Goal: Task Accomplishment & Management: Use online tool/utility

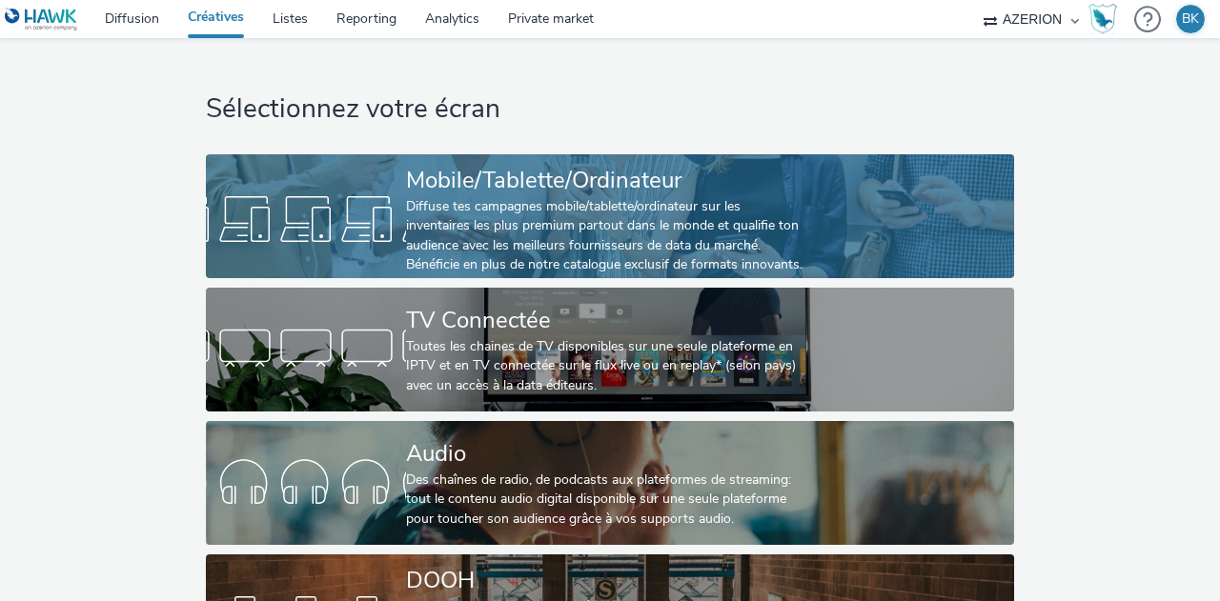
click at [487, 200] on div "Diffuse tes campagnes mobile/tablette/ordinateur sur les inventaires les plus p…" at bounding box center [606, 236] width 400 height 78
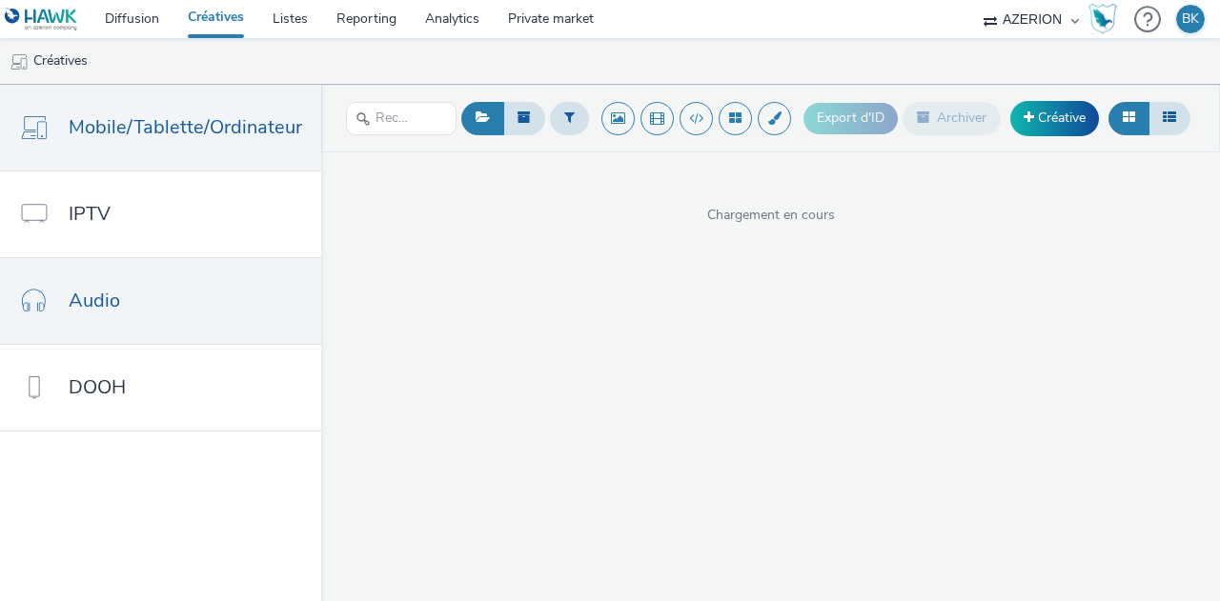
click at [95, 289] on span "Audio" at bounding box center [94, 301] width 51 height 28
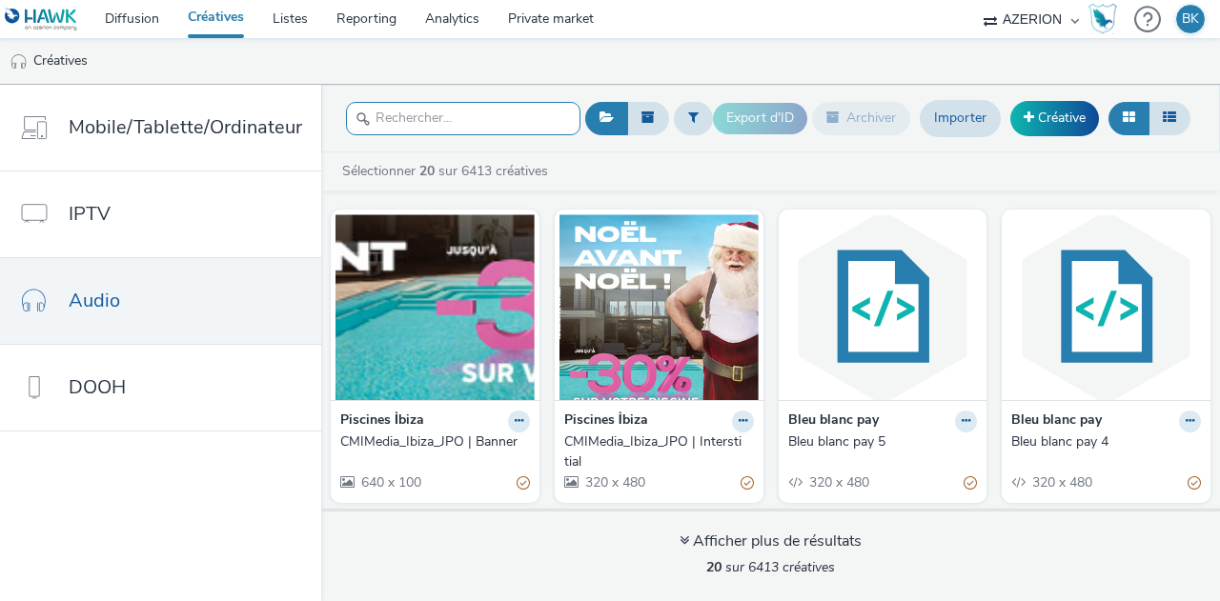
click at [481, 116] on input "text" at bounding box center [463, 118] width 234 height 33
click at [531, 112] on input "text" at bounding box center [463, 118] width 234 height 33
type input "f"
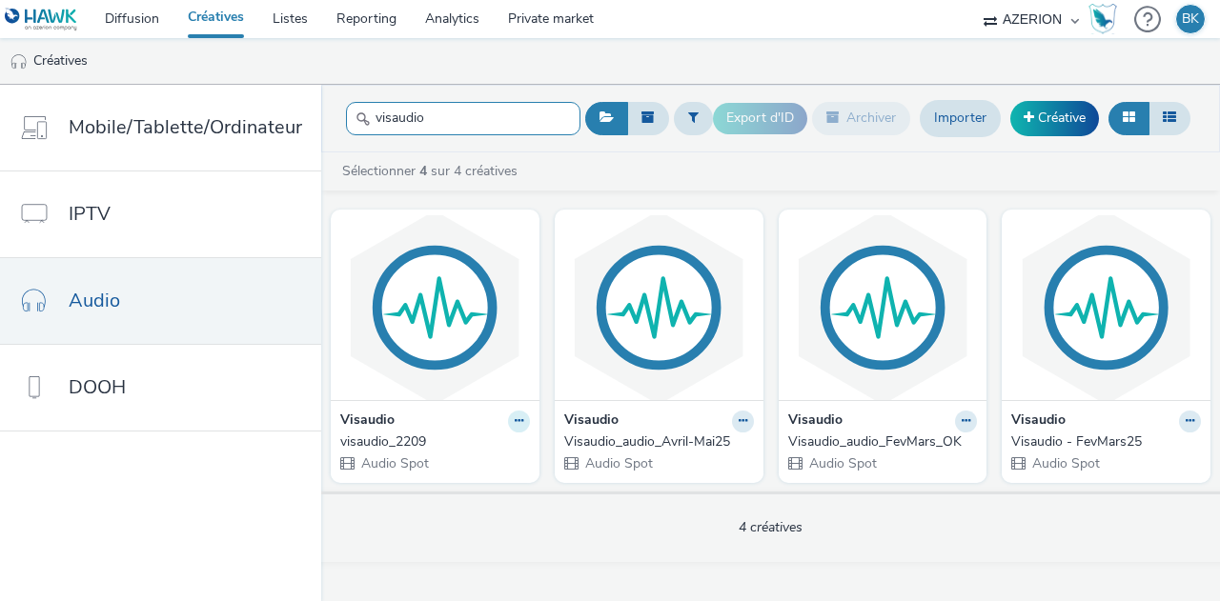
type input "visaudio"
click at [515, 421] on icon at bounding box center [519, 421] width 9 height 11
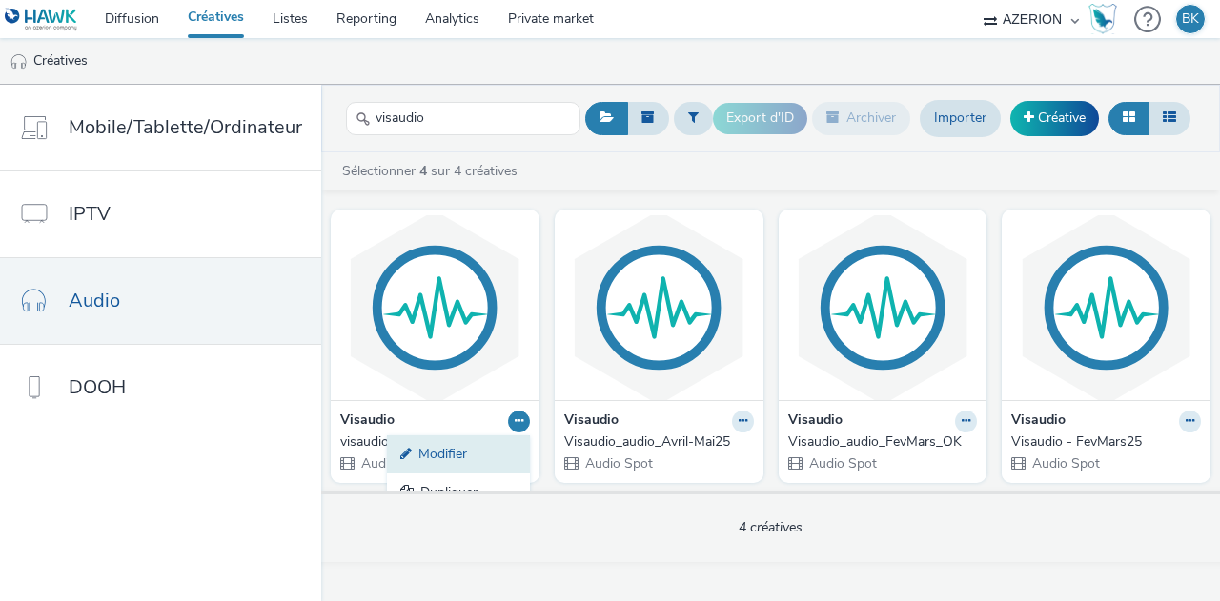
click at [455, 447] on link "Modifier" at bounding box center [458, 455] width 143 height 38
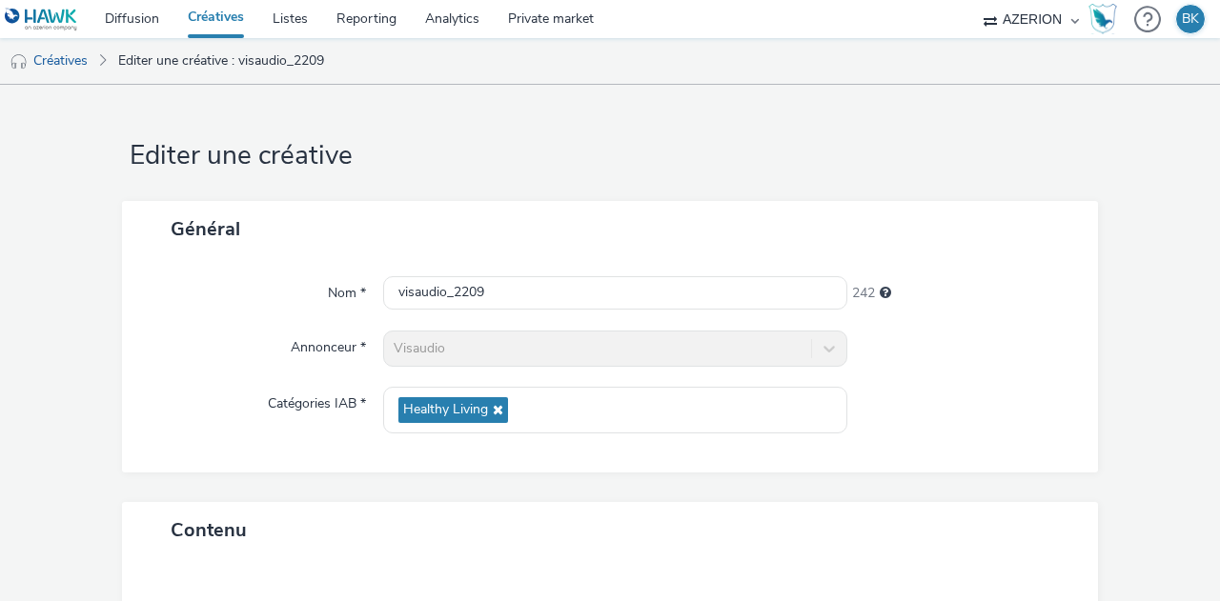
scroll to position [309, 0]
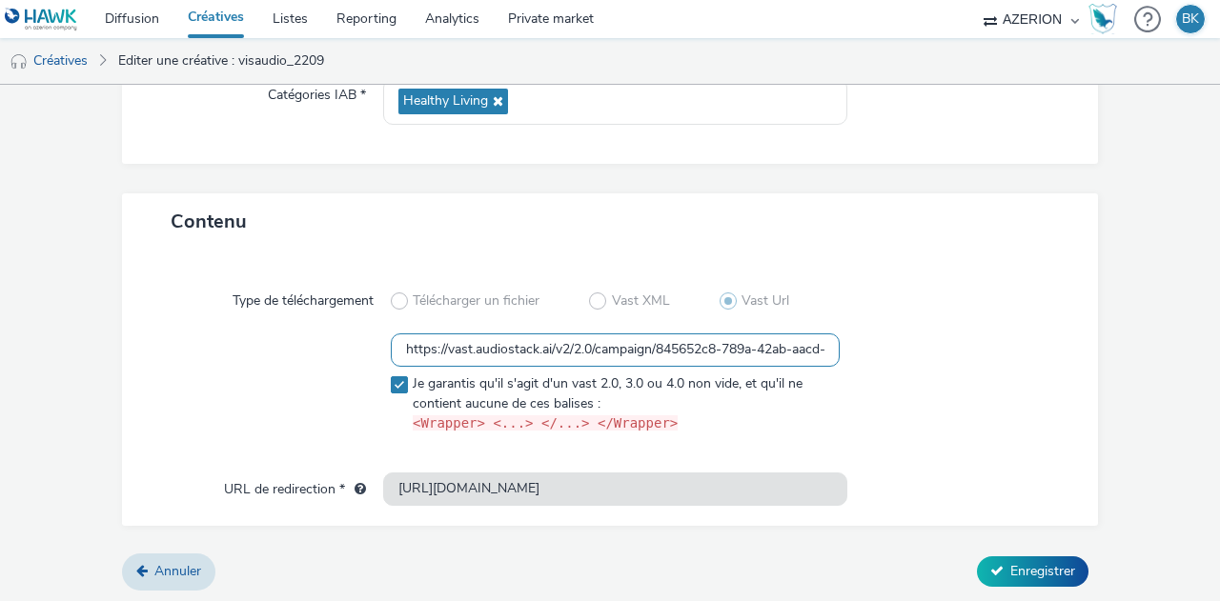
click at [544, 349] on input "https://vast.audiostack.ai/v2/2.0/campaign/845652c8-789a-42ab-aacd-9a8b1fe7f740…" at bounding box center [615, 350] width 449 height 33
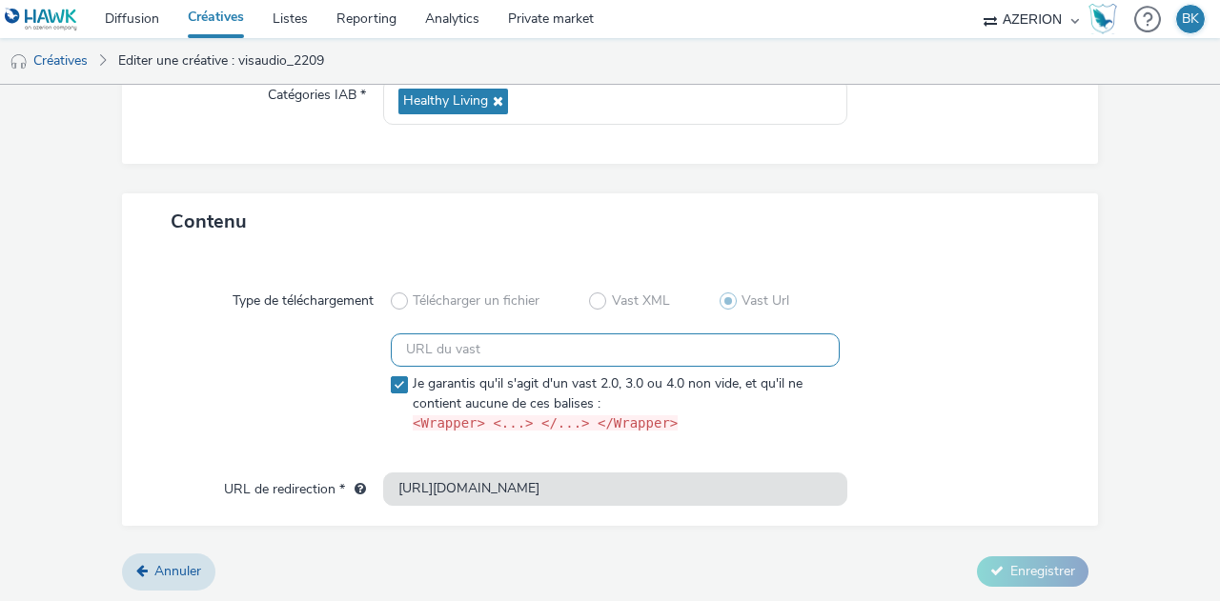
paste input "https://vast.audiostack.ai/v2/2.0/campaign/845652c8-789a-42ab-aacd-9a8b1fe7f740…"
type input "https://vast.audiostack.ai/v2/2.0/campaign/845652c8-789a-42ab-aacd-9a8b1fe7f740…"
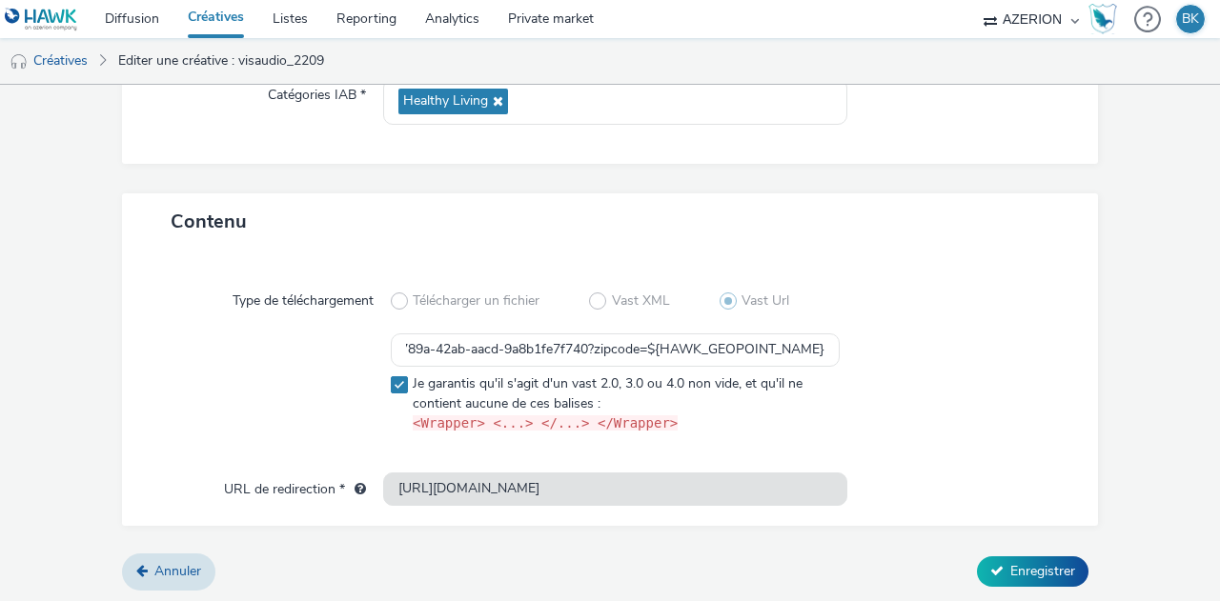
scroll to position [0, 0]
click at [926, 386] on div at bounding box center [952, 388] width 225 height 108
click at [1048, 567] on span "Enregistrer" at bounding box center [1042, 571] width 65 height 18
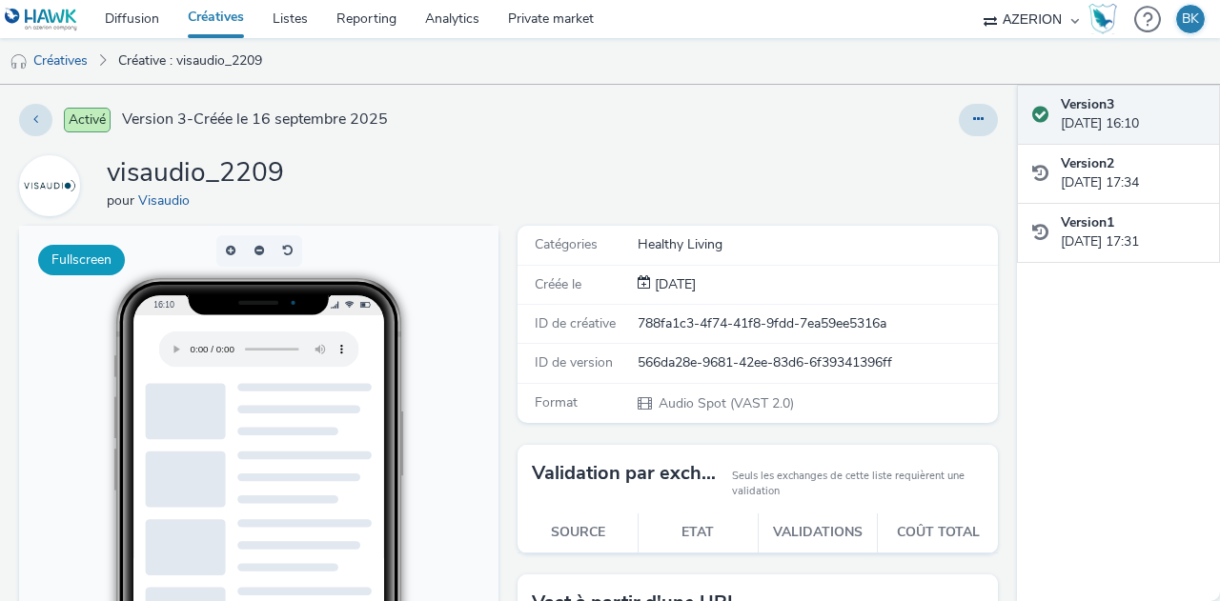
click at [98, 258] on button "Fullscreen" at bounding box center [81, 260] width 87 height 30
click at [57, 58] on link "Créatives" at bounding box center [48, 61] width 97 height 46
